Goal: Book appointment/travel/reservation

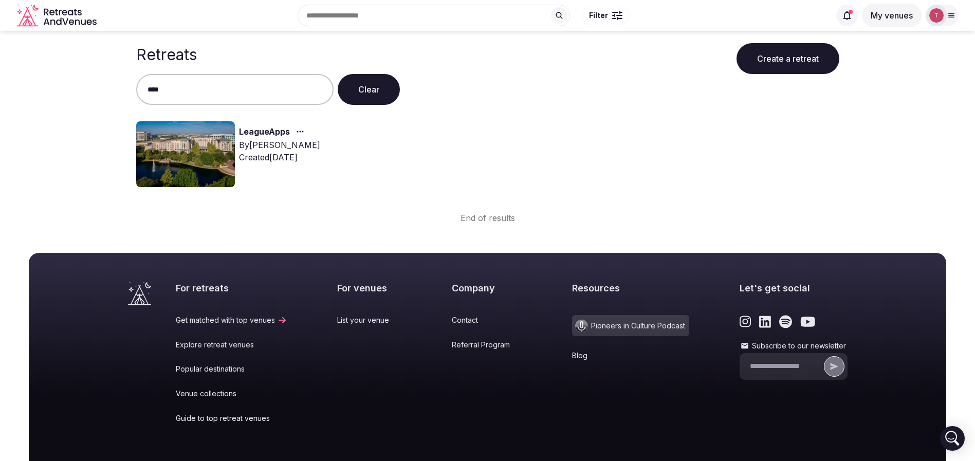
type input "****"
click at [190, 154] on img at bounding box center [185, 154] width 99 height 66
click at [272, 135] on link "LeagueApps" at bounding box center [264, 131] width 51 height 13
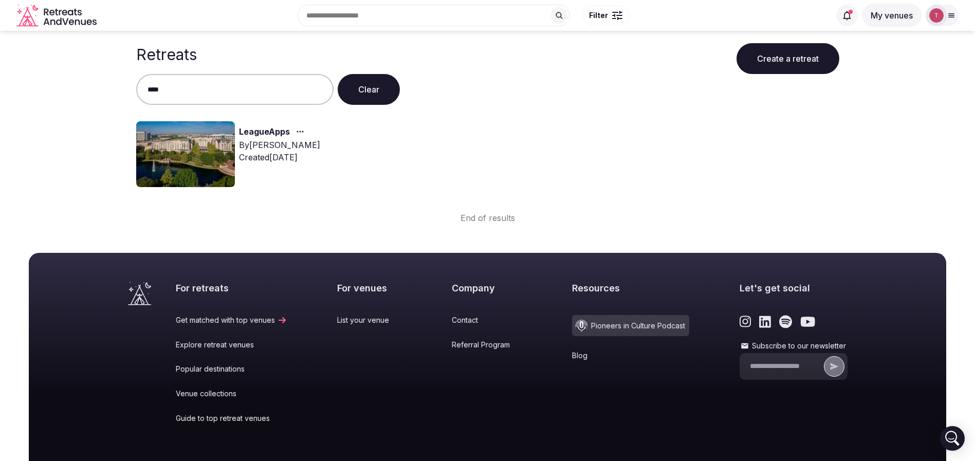
click at [272, 135] on link "LeagueApps" at bounding box center [264, 131] width 51 height 13
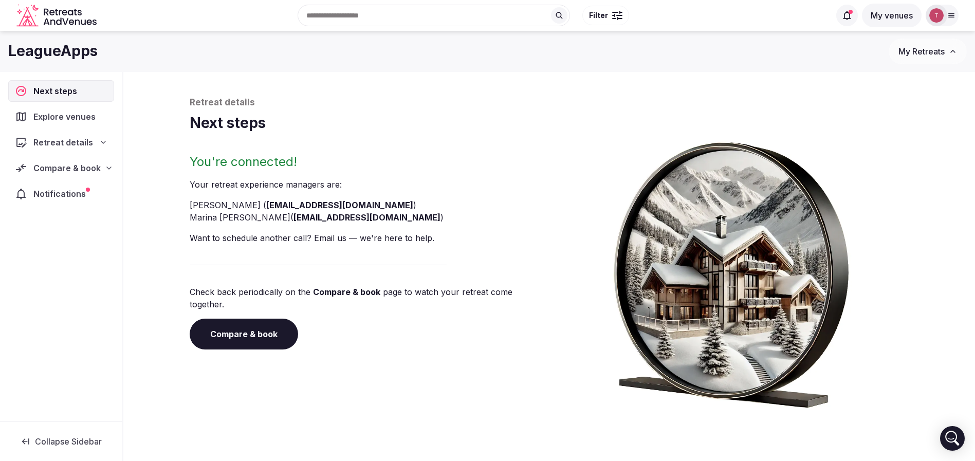
click at [255, 335] on link "Compare & book" at bounding box center [244, 334] width 108 height 31
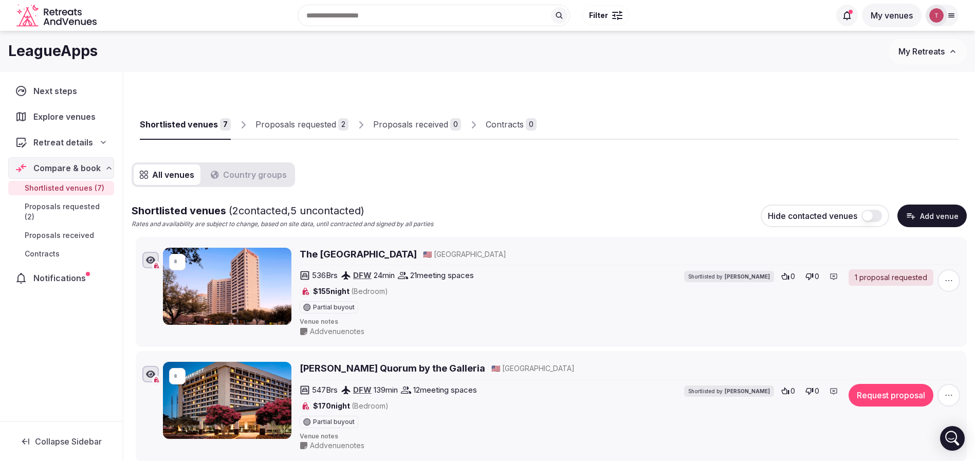
click at [749, 94] on div "Shortlisted venues 7 Proposals requested 2 Proposals received 0 Contracts 0" at bounding box center [549, 115] width 819 height 47
